Goal: Find specific page/section: Find specific page/section

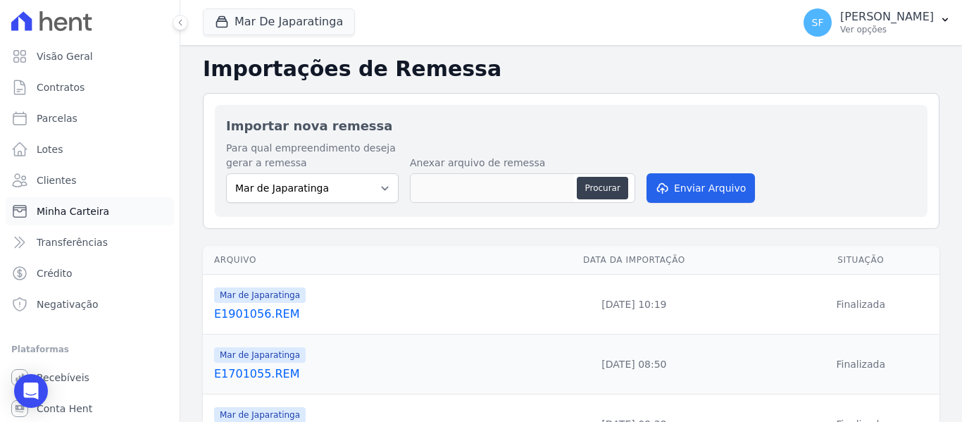
click at [68, 221] on link "Minha Carteira" at bounding box center [90, 211] width 168 height 28
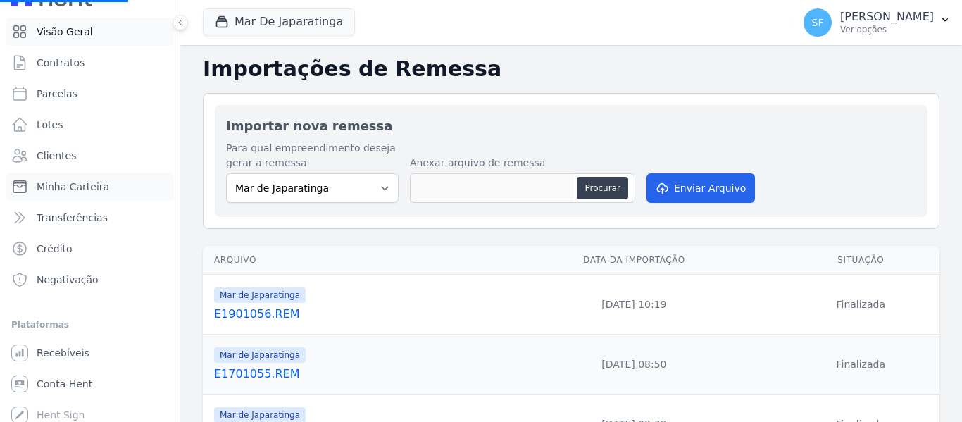
scroll to position [32, 0]
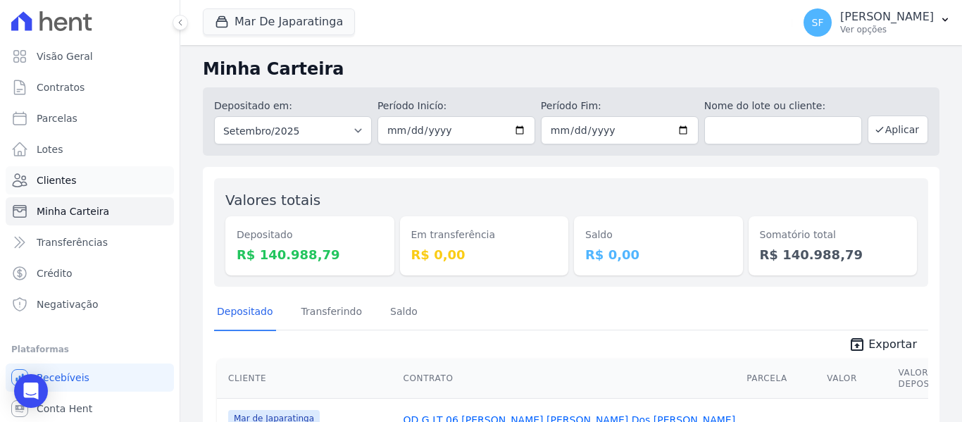
click at [57, 190] on link "Clientes" at bounding box center [90, 180] width 168 height 28
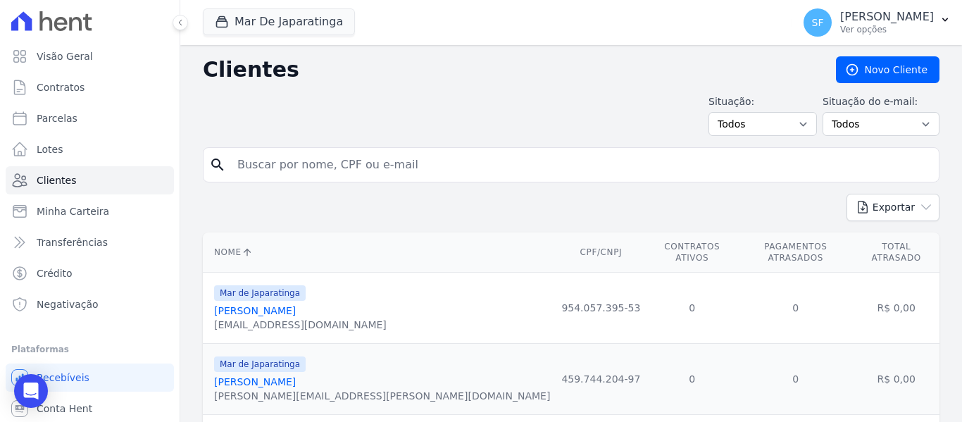
click at [430, 174] on input "search" at bounding box center [581, 165] width 704 height 28
type input "[PERSON_NAME]"
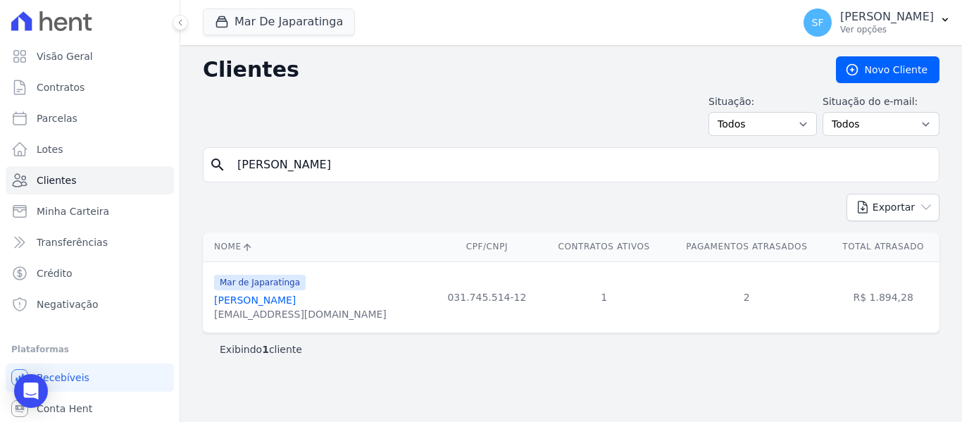
click at [286, 301] on link "[PERSON_NAME]" at bounding box center [255, 299] width 82 height 11
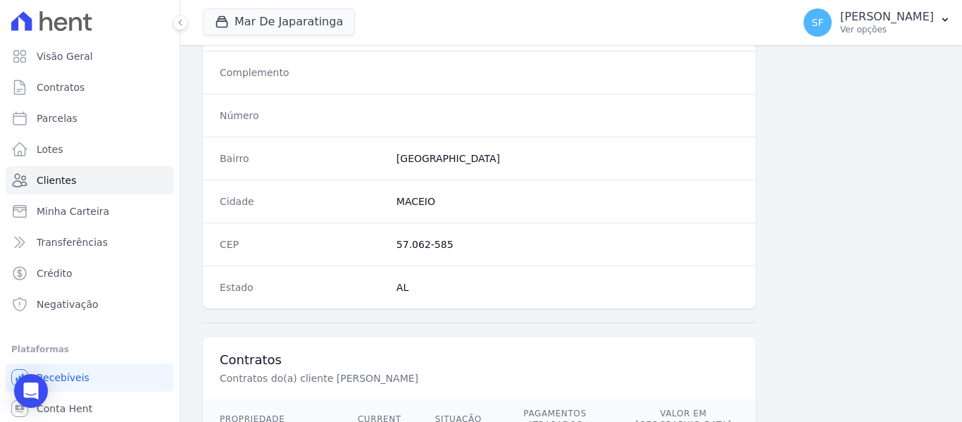
scroll to position [907, 0]
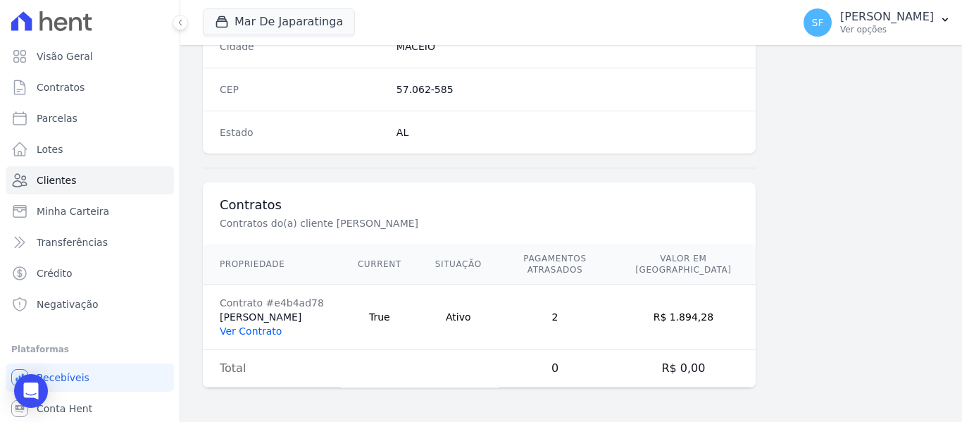
click at [266, 328] on link "Ver Contrato" at bounding box center [251, 330] width 62 height 11
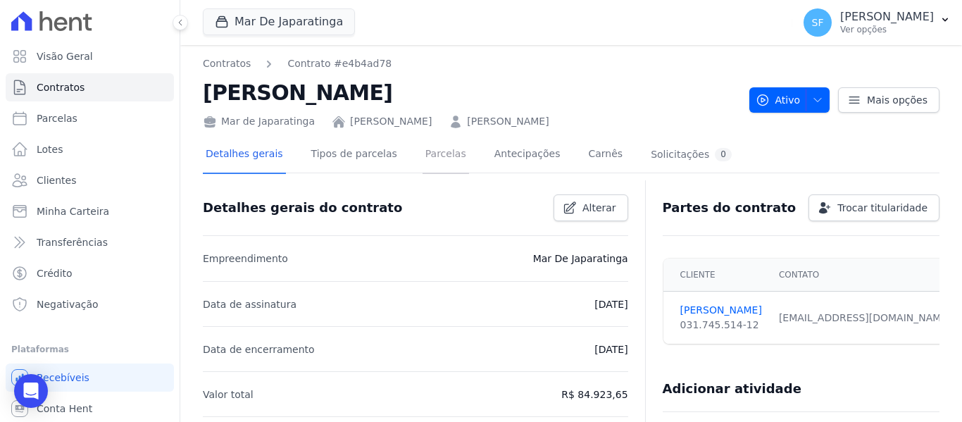
click at [422, 156] on link "Parcelas" at bounding box center [445, 155] width 46 height 37
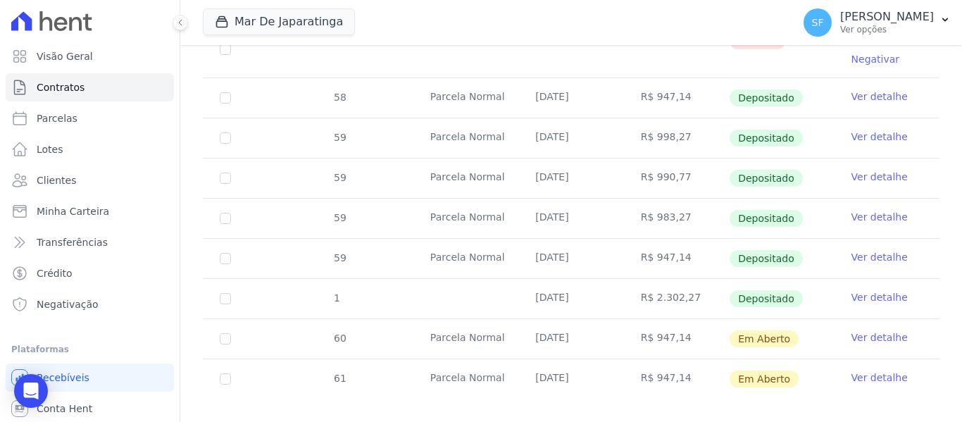
scroll to position [695, 0]
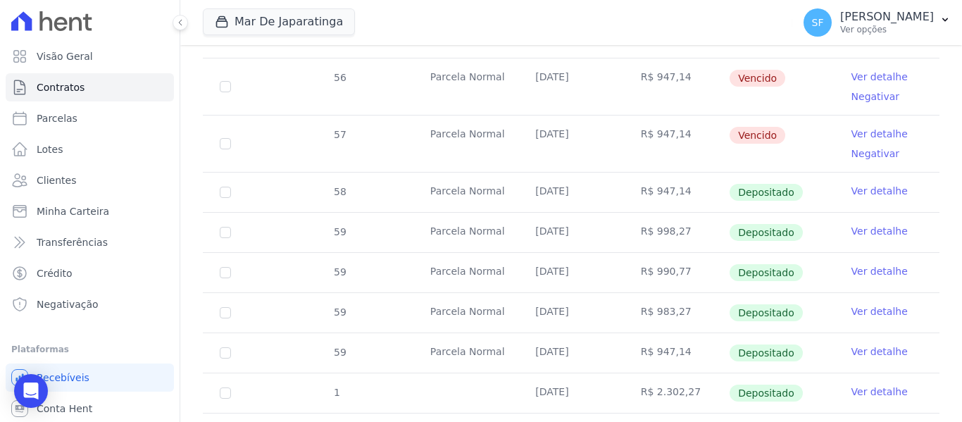
scroll to position [484, 0]
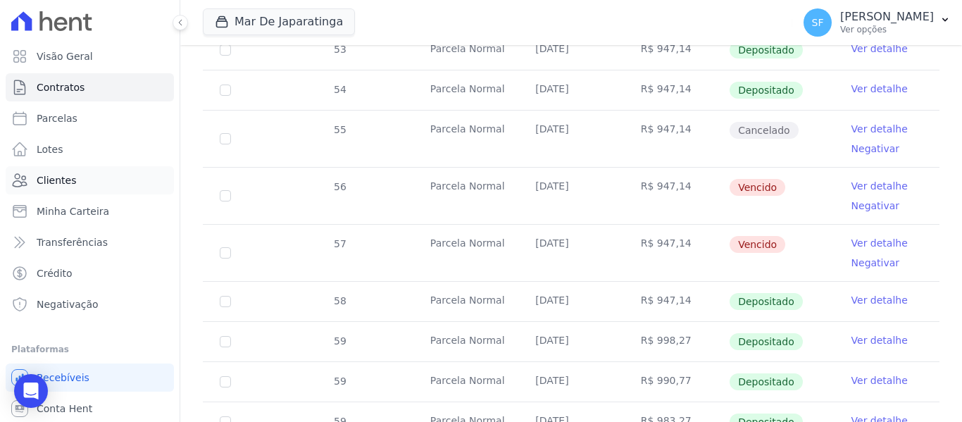
click at [39, 174] on span "Clientes" at bounding box center [56, 180] width 39 height 14
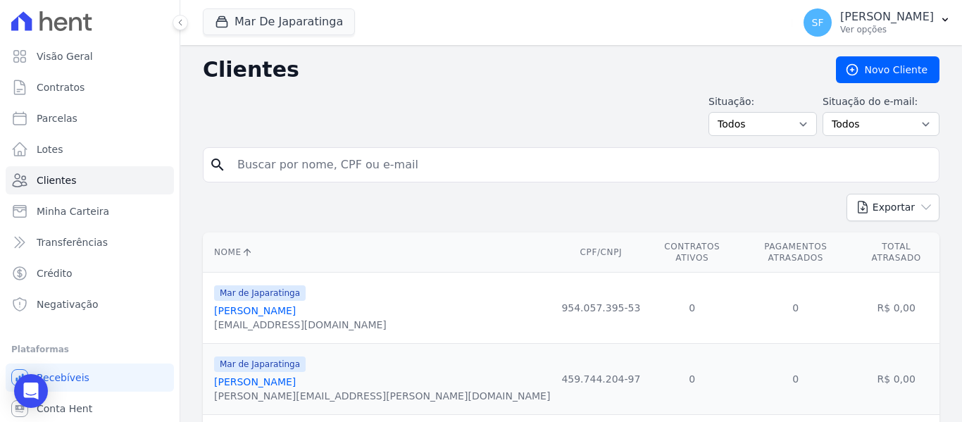
click at [368, 172] on input "search" at bounding box center [581, 165] width 704 height 28
type input "magno"
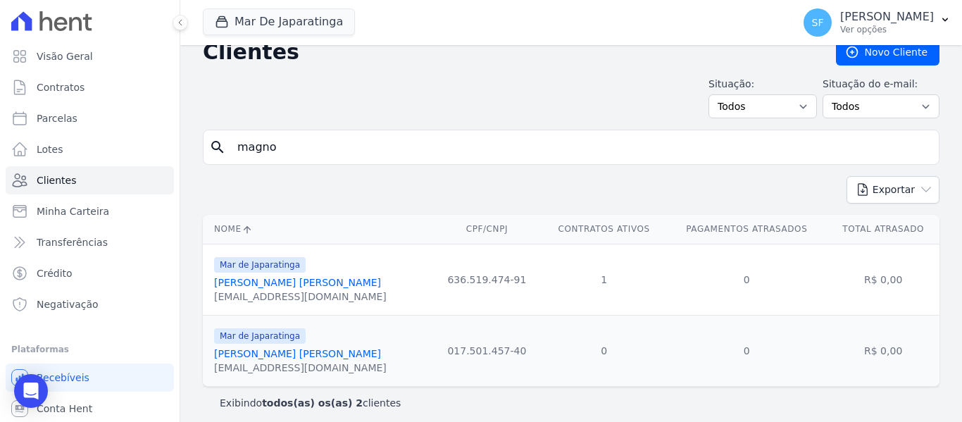
scroll to position [26, 0]
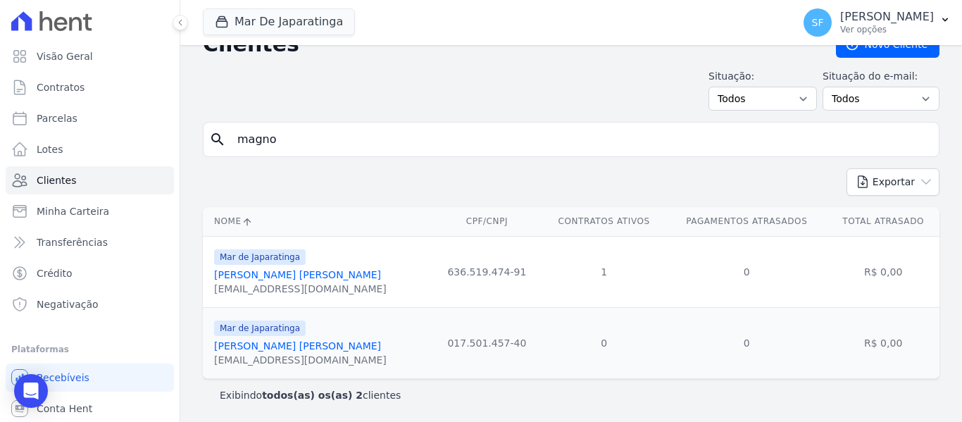
click at [253, 347] on link "[PERSON_NAME] [PERSON_NAME]" at bounding box center [297, 345] width 167 height 11
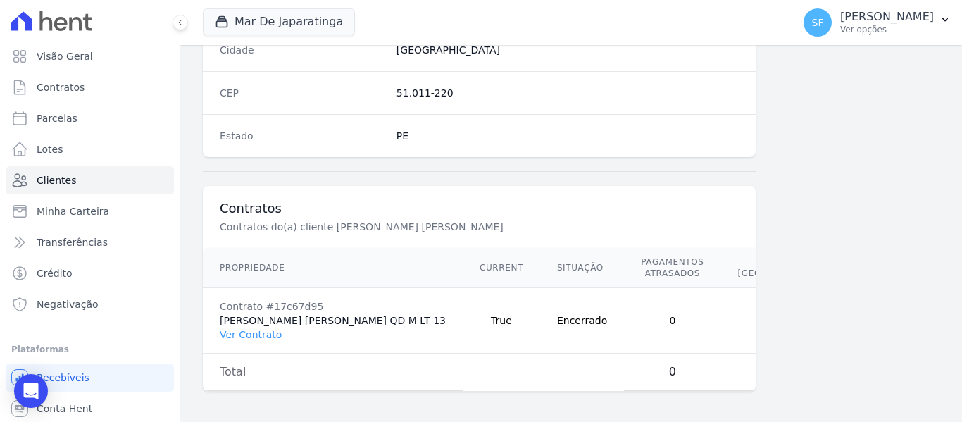
scroll to position [907, 0]
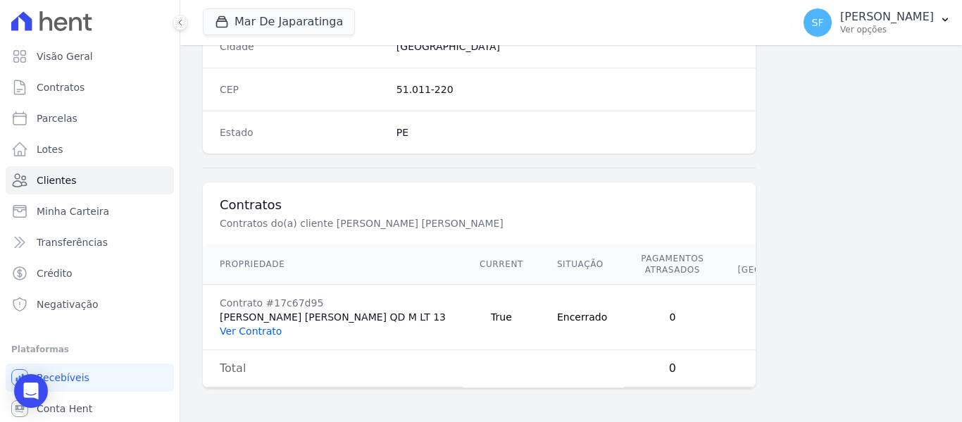
click at [255, 332] on link "Ver Contrato" at bounding box center [251, 330] width 62 height 11
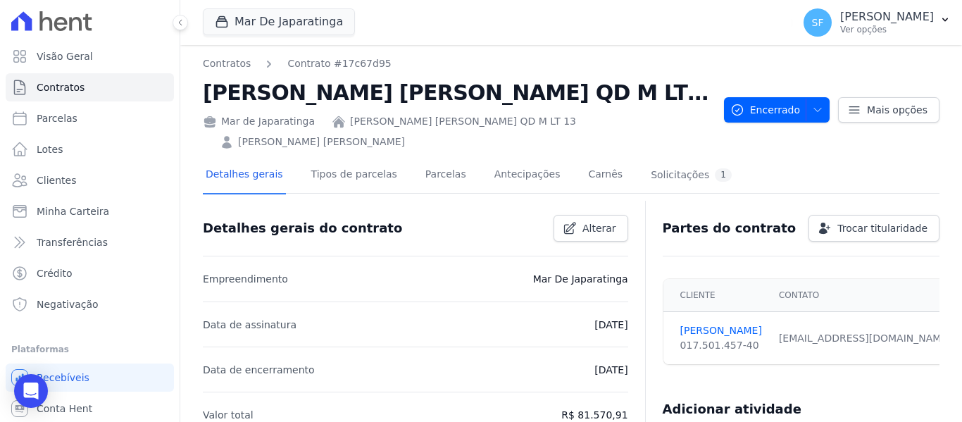
click at [776, 158] on div "Detalhes gerais Tipos de parcelas [GEOGRAPHIC_DATA] Antecipações [PERSON_NAME] …" at bounding box center [571, 175] width 736 height 35
click at [812, 104] on icon "button" at bounding box center [817, 109] width 11 height 11
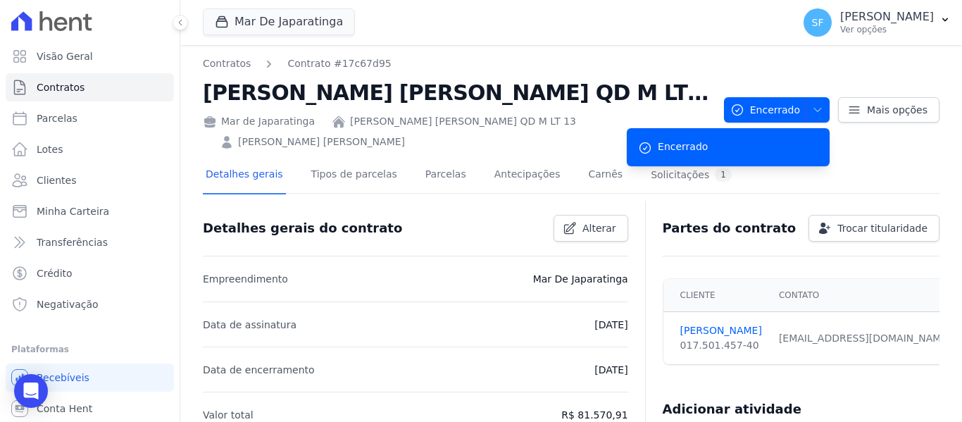
click at [861, 158] on div "Detalhes gerais Tipos de parcelas [GEOGRAPHIC_DATA] Antecipações [PERSON_NAME] …" at bounding box center [571, 175] width 736 height 35
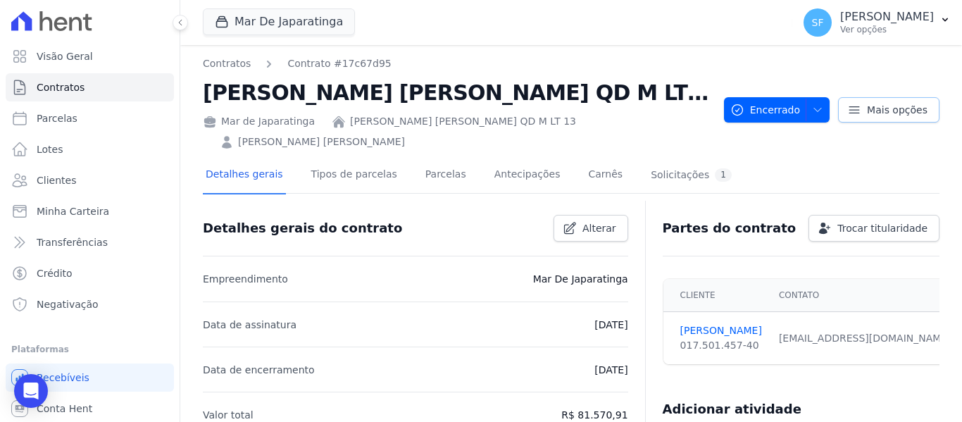
click at [879, 104] on span "Mais opções" at bounding box center [896, 110] width 61 height 14
click at [749, 44] on div "Mar De Japaratinga Você possui apenas um empreendimento Aplicar" at bounding box center [495, 22] width 584 height 46
click at [101, 87] on link "Contratos" at bounding box center [90, 87] width 168 height 28
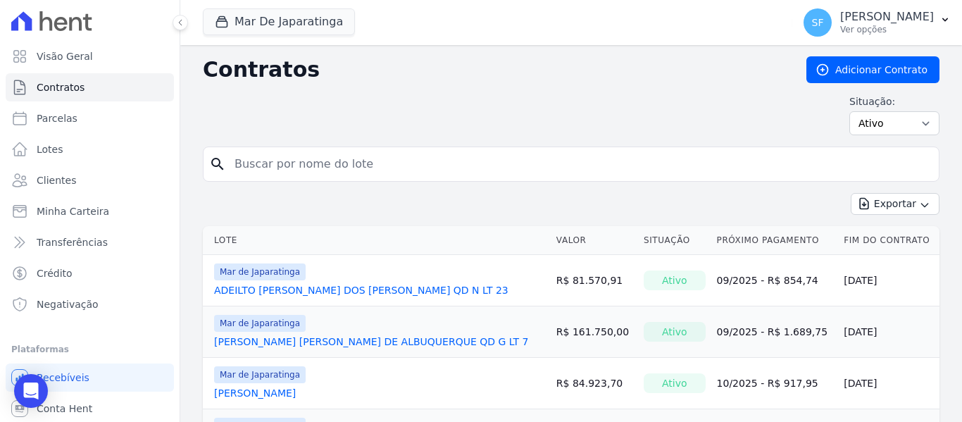
click at [308, 294] on link "ADEILTO [PERSON_NAME] DOS [PERSON_NAME] QD N LT 23" at bounding box center [361, 290] width 294 height 14
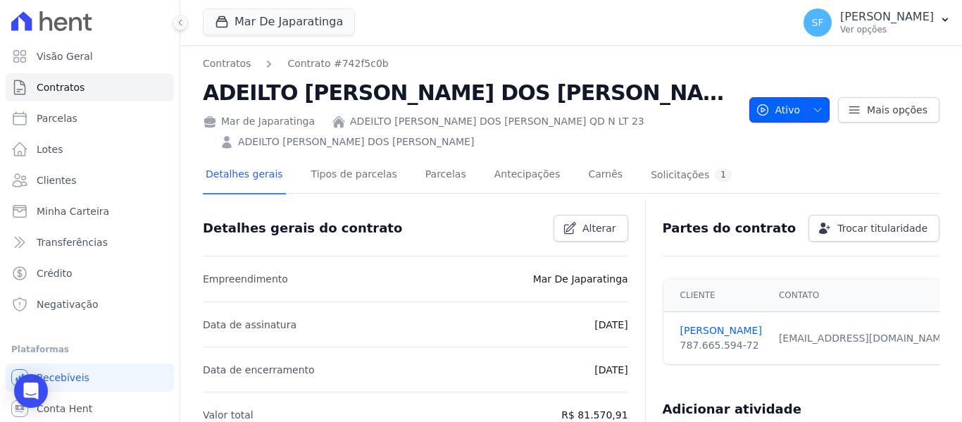
click at [815, 104] on icon "button" at bounding box center [817, 109] width 11 height 11
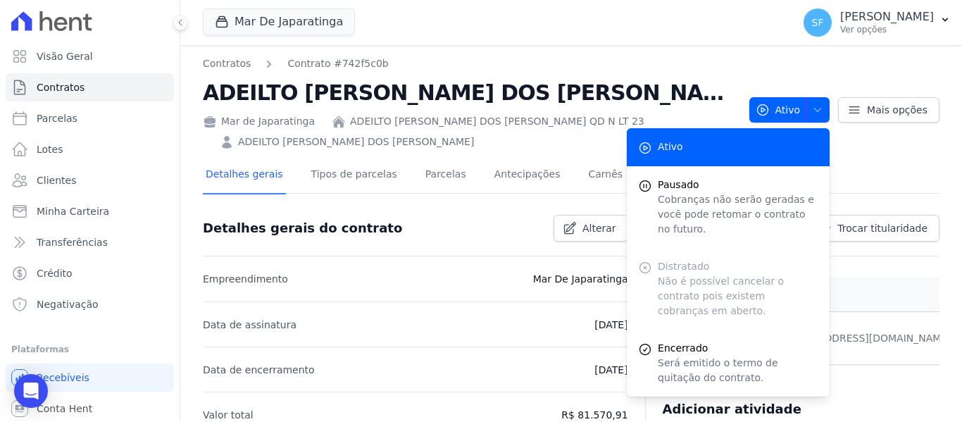
click at [636, 84] on h2 "ADEILTO [PERSON_NAME] DOS [PERSON_NAME] QD N LT 23" at bounding box center [470, 93] width 535 height 32
